Goal: Transaction & Acquisition: Purchase product/service

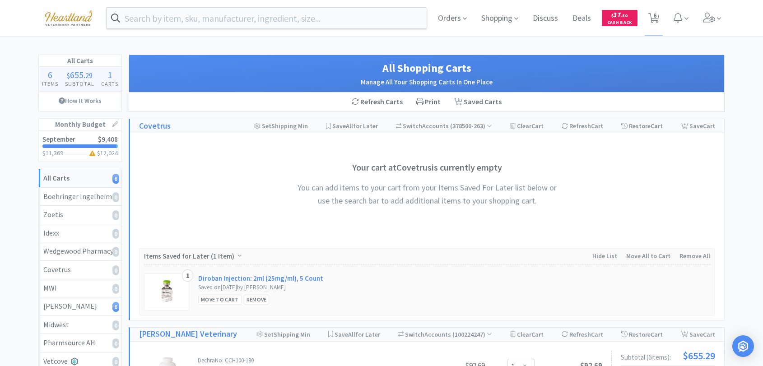
select select "1"
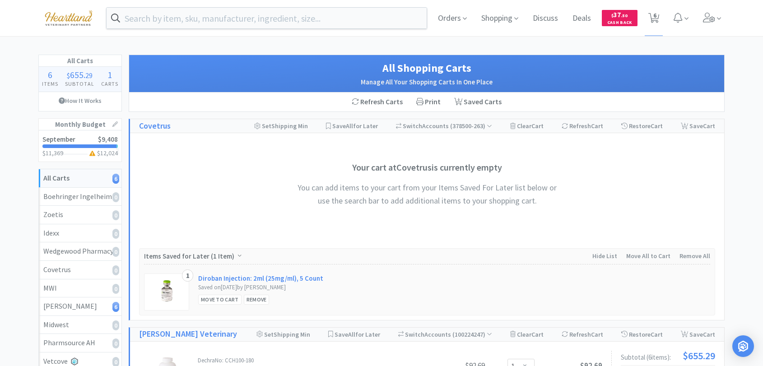
select select "1"
click at [705, 19] on icon at bounding box center [709, 18] width 12 height 10
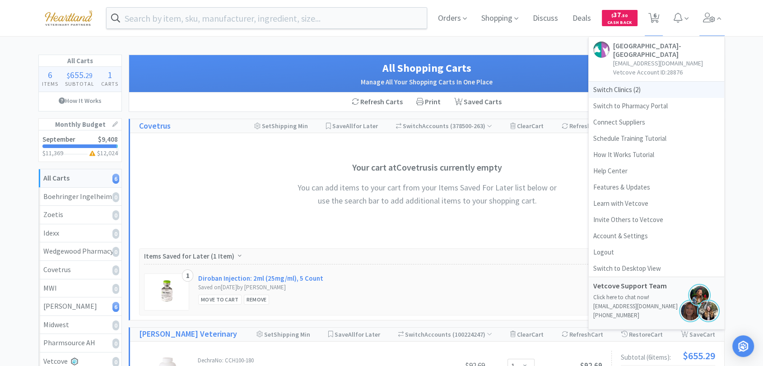
click at [627, 83] on span "Switch Clinics ( 2 )" at bounding box center [656, 90] width 135 height 16
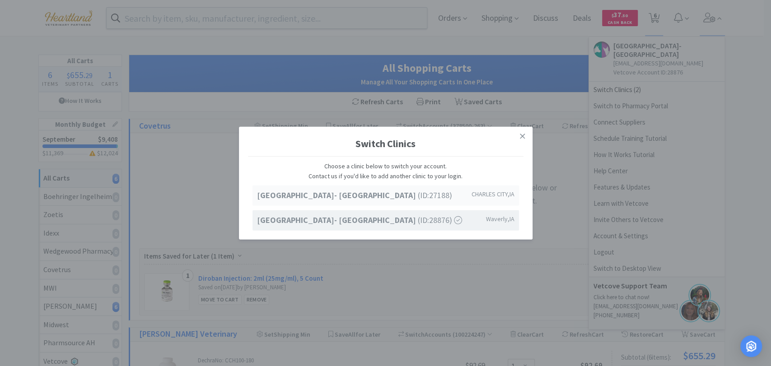
click at [416, 196] on strong "[GEOGRAPHIC_DATA]- [GEOGRAPHIC_DATA]" at bounding box center [337, 195] width 161 height 10
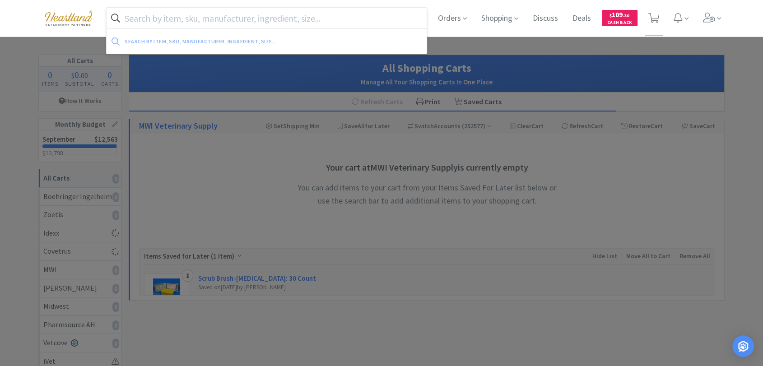
click at [204, 16] on input "text" at bounding box center [267, 18] width 320 height 21
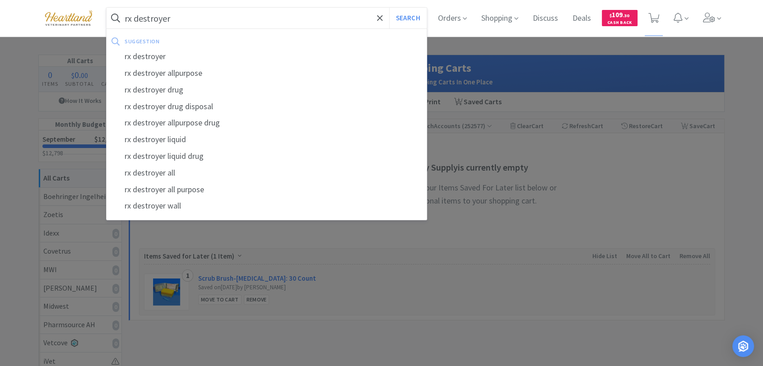
type input "rx destroyer"
click at [389, 8] on button "Search" at bounding box center [407, 18] width 37 height 21
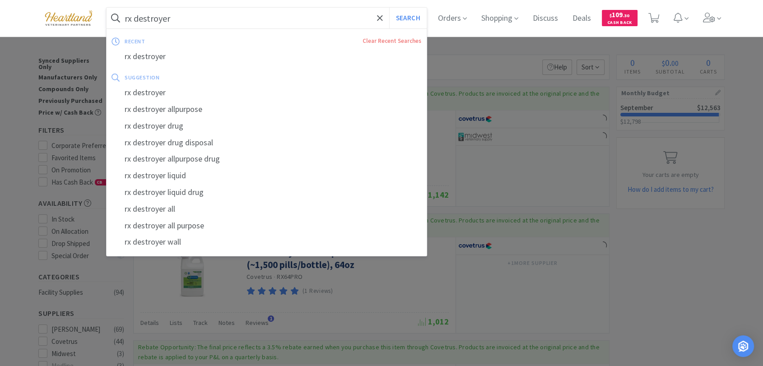
click at [188, 17] on input "rx destroyer" at bounding box center [267, 18] width 320 height 21
click at [209, 17] on input "rx destroyer" at bounding box center [267, 18] width 320 height 21
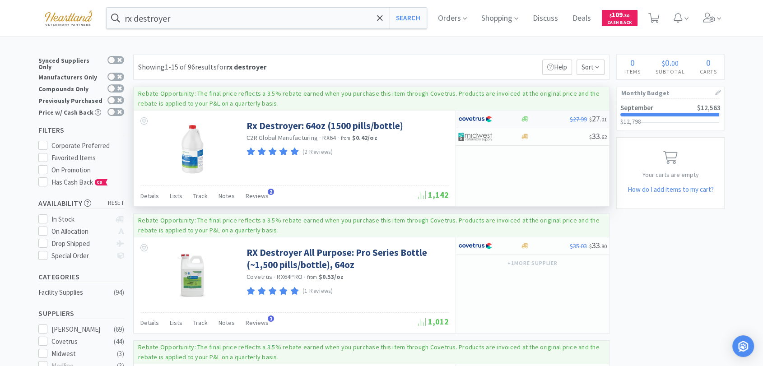
click at [478, 117] on img at bounding box center [475, 119] width 34 height 14
select select "1"
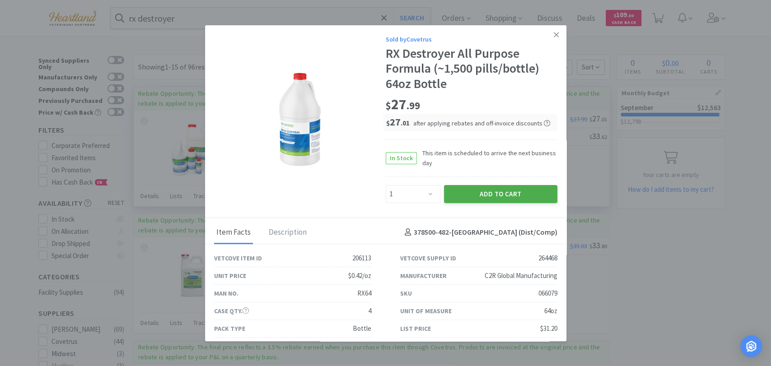
click at [493, 193] on button "Add to Cart" at bounding box center [500, 194] width 113 height 18
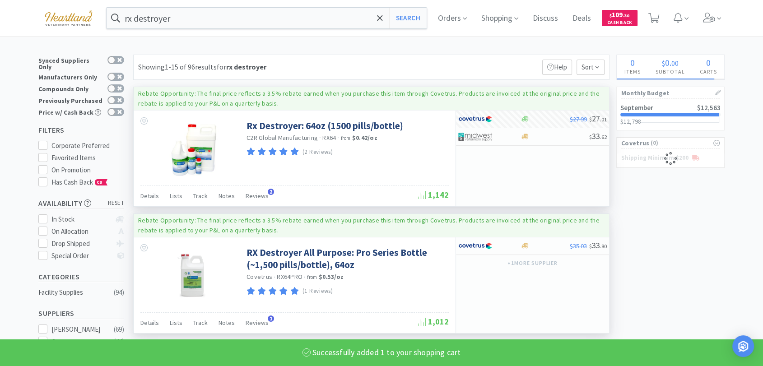
select select "1"
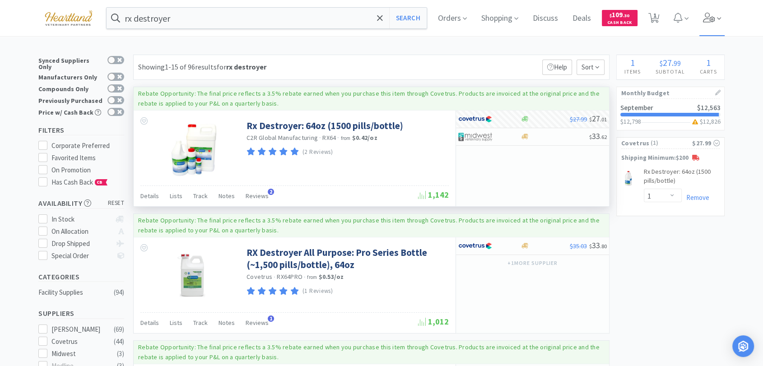
click at [709, 20] on icon at bounding box center [709, 18] width 13 height 10
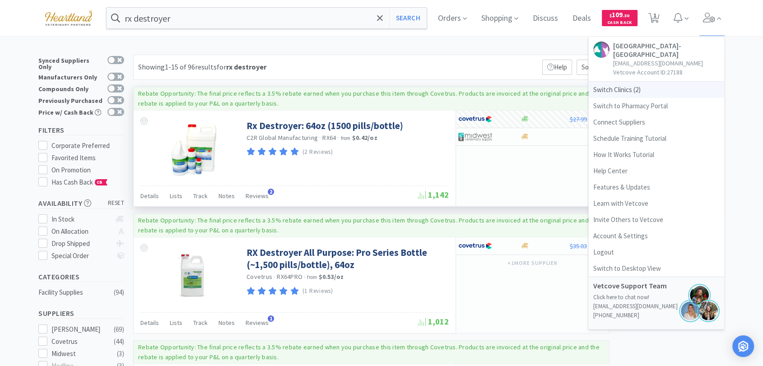
click at [608, 87] on span "Switch Clinics ( 2 )" at bounding box center [656, 90] width 135 height 16
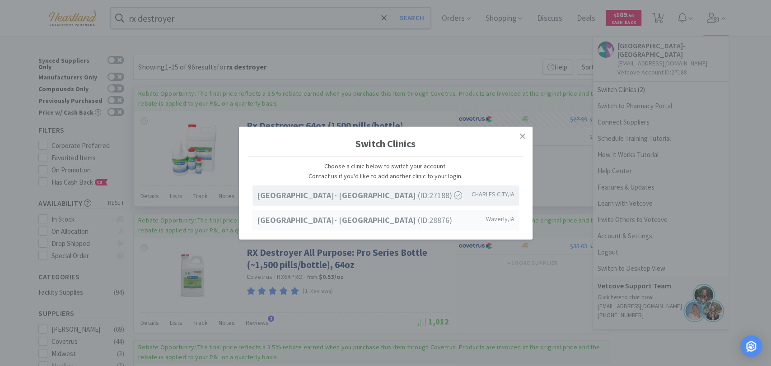
click at [393, 226] on span "Ave of the Saints Animal Hospital- Waverly (ID: 28876 )" at bounding box center [354, 220] width 195 height 13
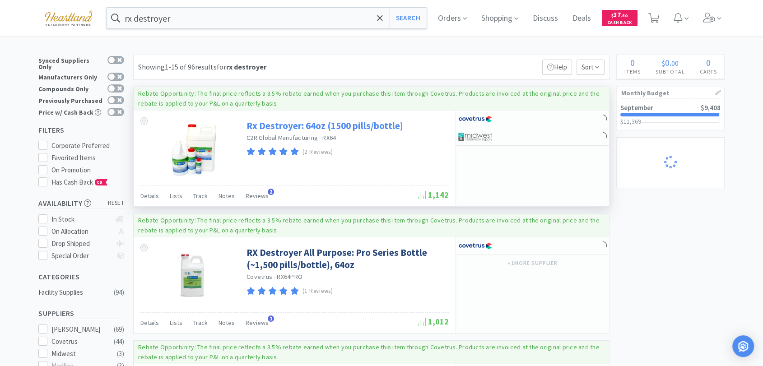
select select "1"
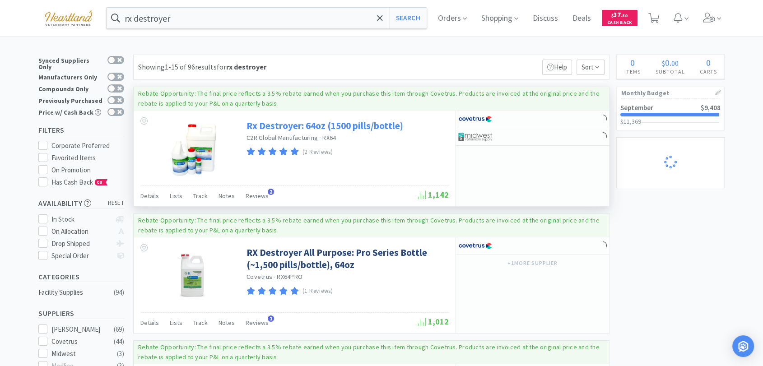
select select "1"
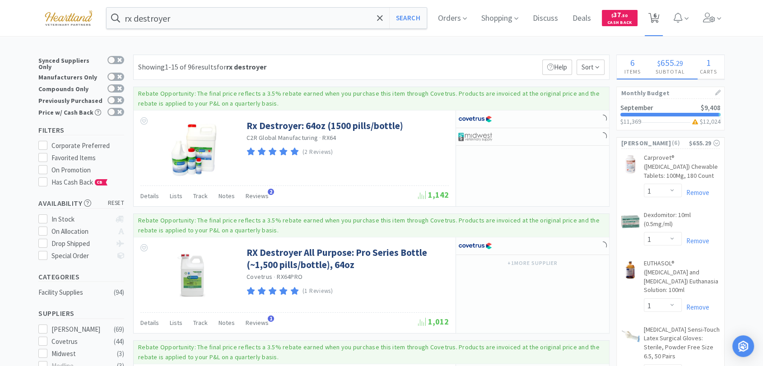
click at [652, 15] on icon at bounding box center [653, 18] width 11 height 10
select select "1"
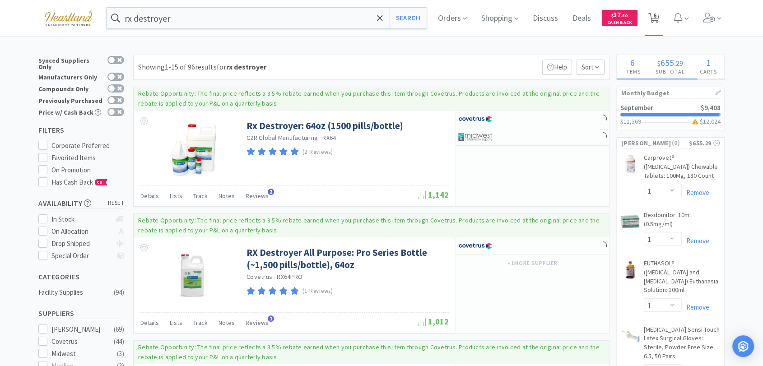
select select "1"
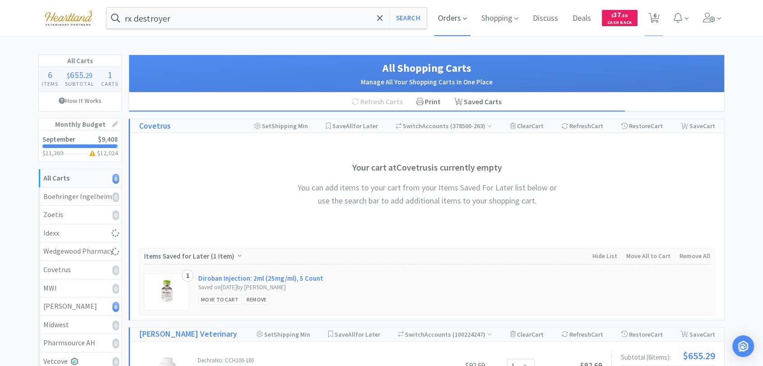
click at [437, 13] on span "Orders" at bounding box center [452, 18] width 36 height 36
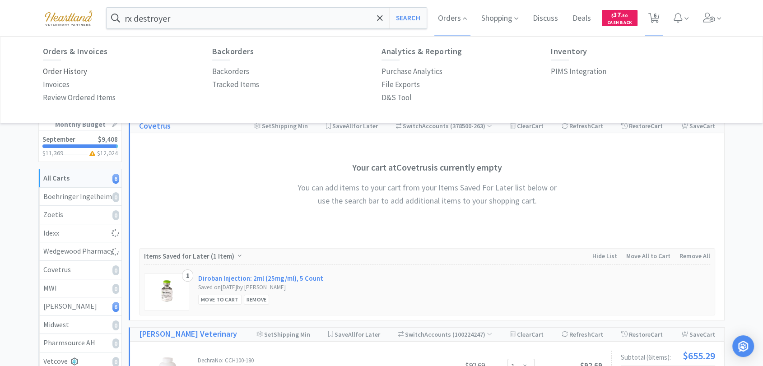
click at [64, 66] on p "Order History" at bounding box center [65, 71] width 44 height 12
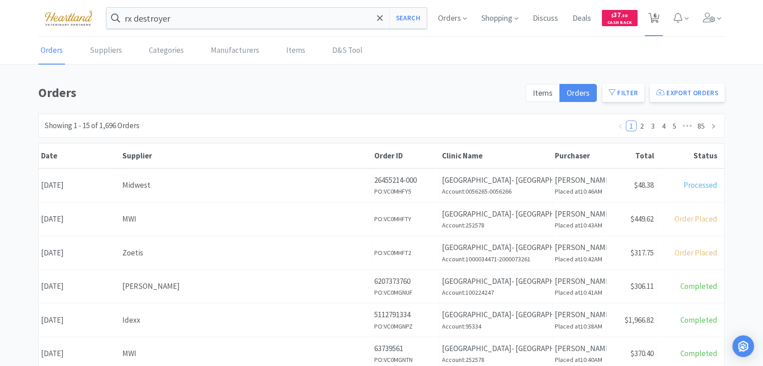
click at [656, 19] on icon at bounding box center [653, 18] width 11 height 10
select select "1"
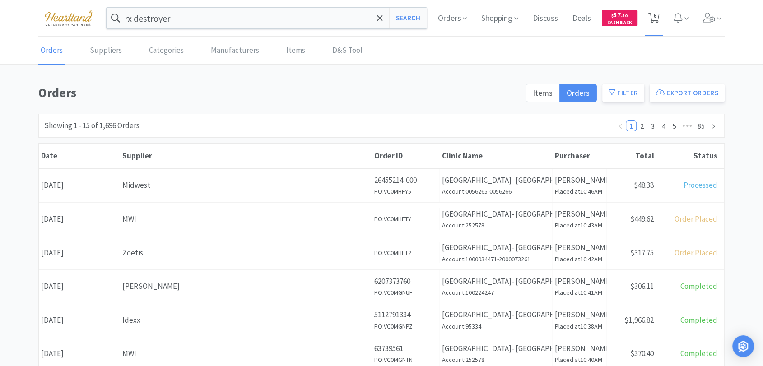
select select "1"
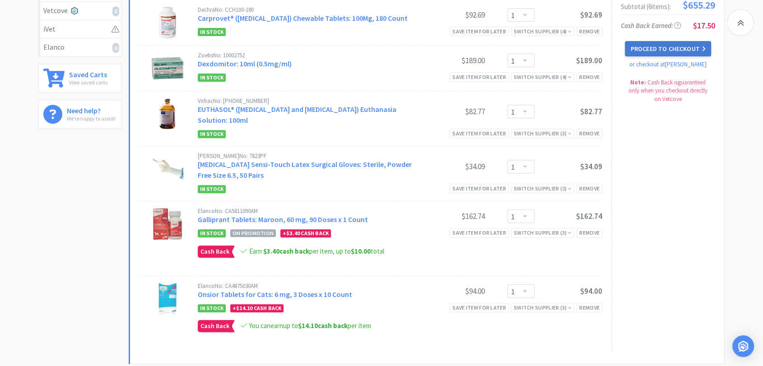
click at [690, 55] on button "Proceed to Checkout" at bounding box center [668, 48] width 86 height 15
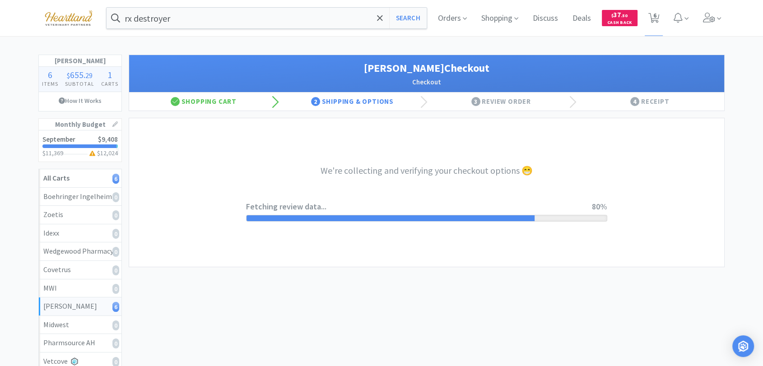
select select "1"
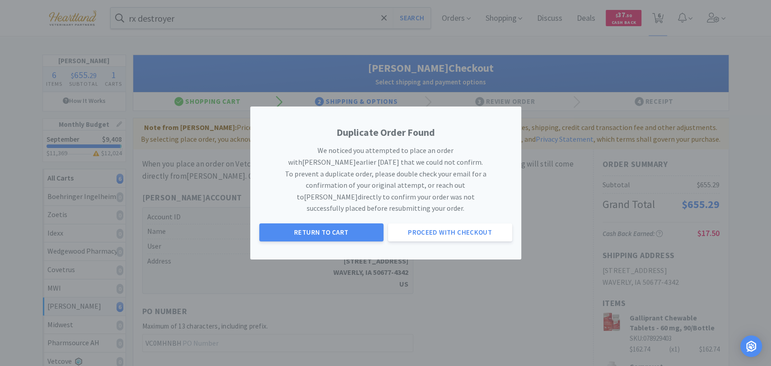
click at [539, 261] on div "Duplicate Order Found We noticed you attempted to place an order with Patterson…" at bounding box center [385, 183] width 771 height 366
click at [291, 231] on button "Return to Cart" at bounding box center [321, 232] width 124 height 18
select select "1"
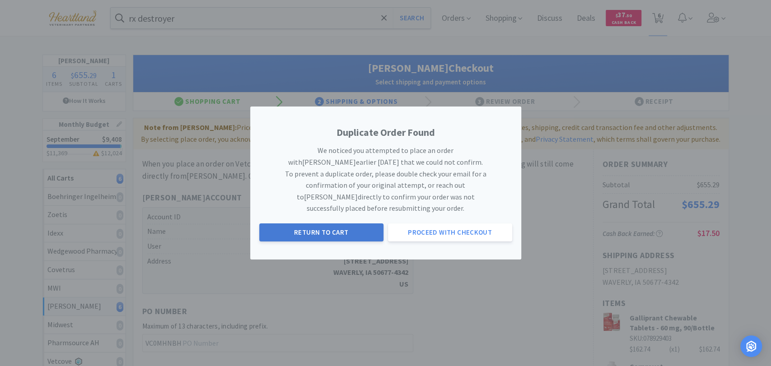
select select "1"
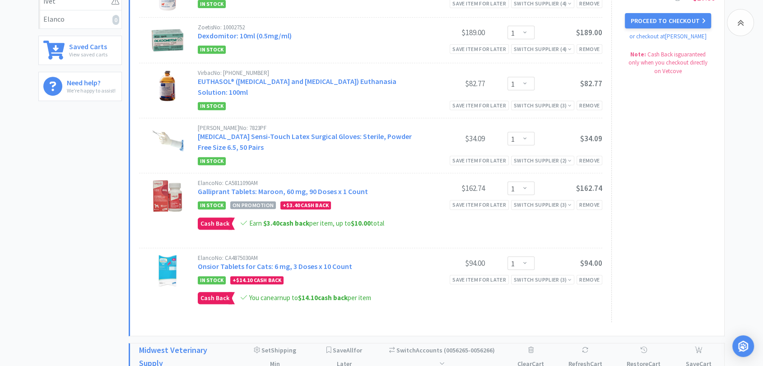
scroll to position [351, 0]
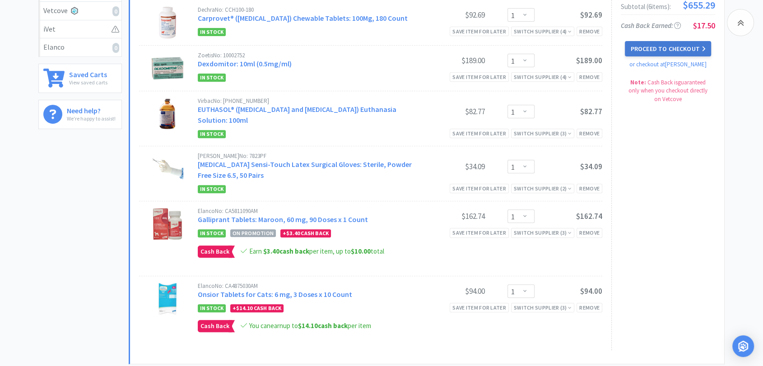
click at [683, 53] on button "Proceed to Checkout" at bounding box center [668, 48] width 86 height 15
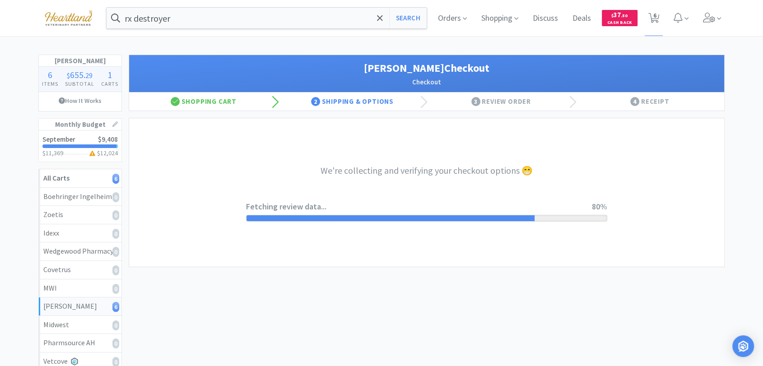
select select "1"
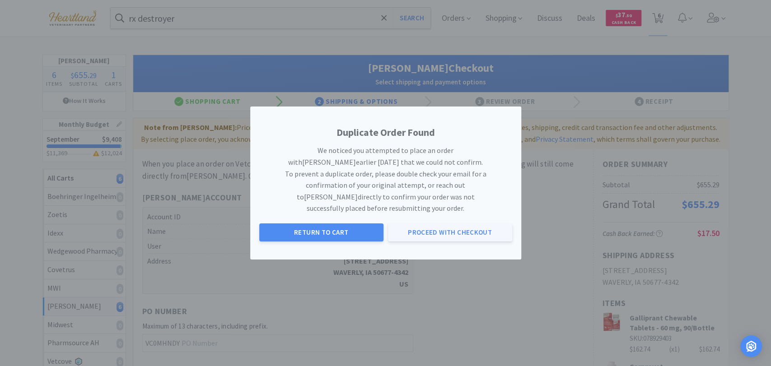
click at [455, 228] on button "Proceed with Checkout" at bounding box center [450, 232] width 124 height 18
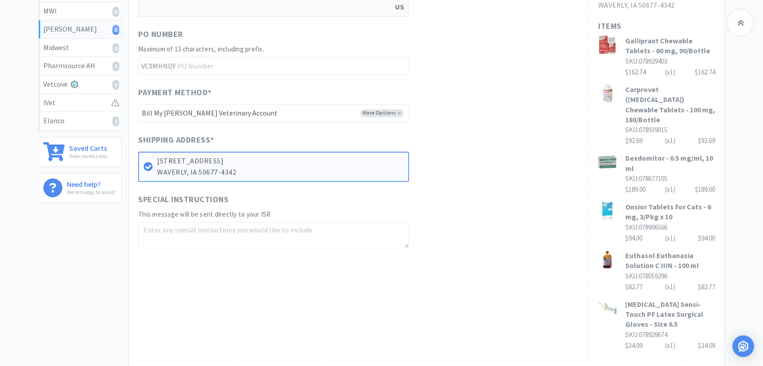
scroll to position [301, 0]
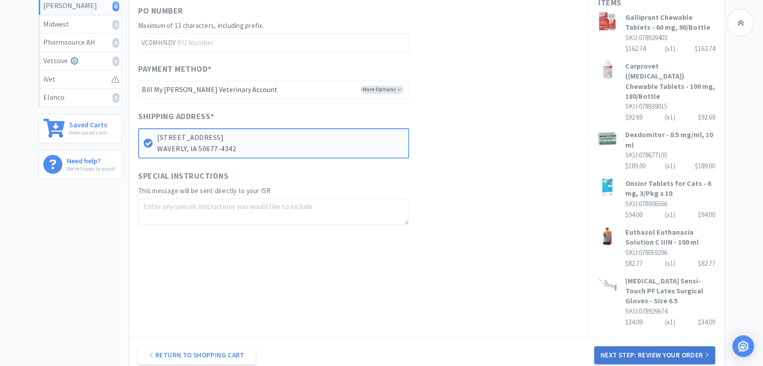
click at [655, 346] on button "Next Step: Review Your Order" at bounding box center [654, 355] width 121 height 18
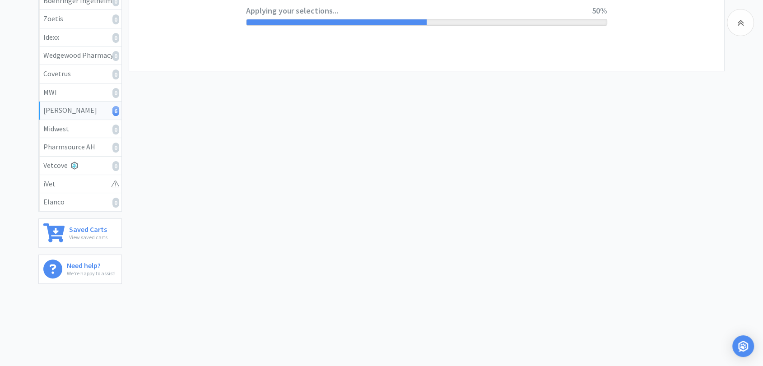
scroll to position [0, 0]
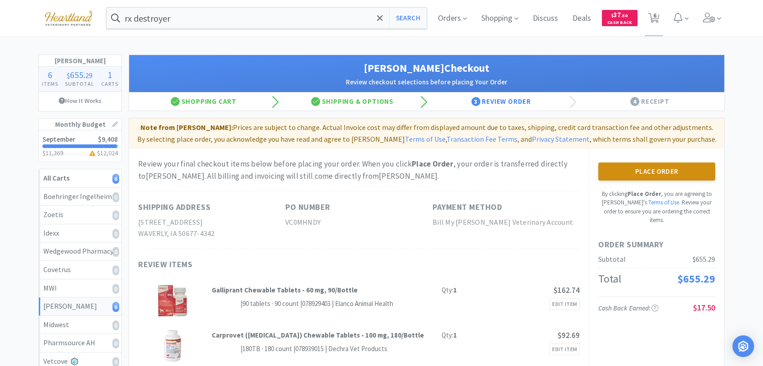
click at [642, 174] on button "Place Order" at bounding box center [656, 172] width 117 height 18
